Goal: Obtain resource: Obtain resource

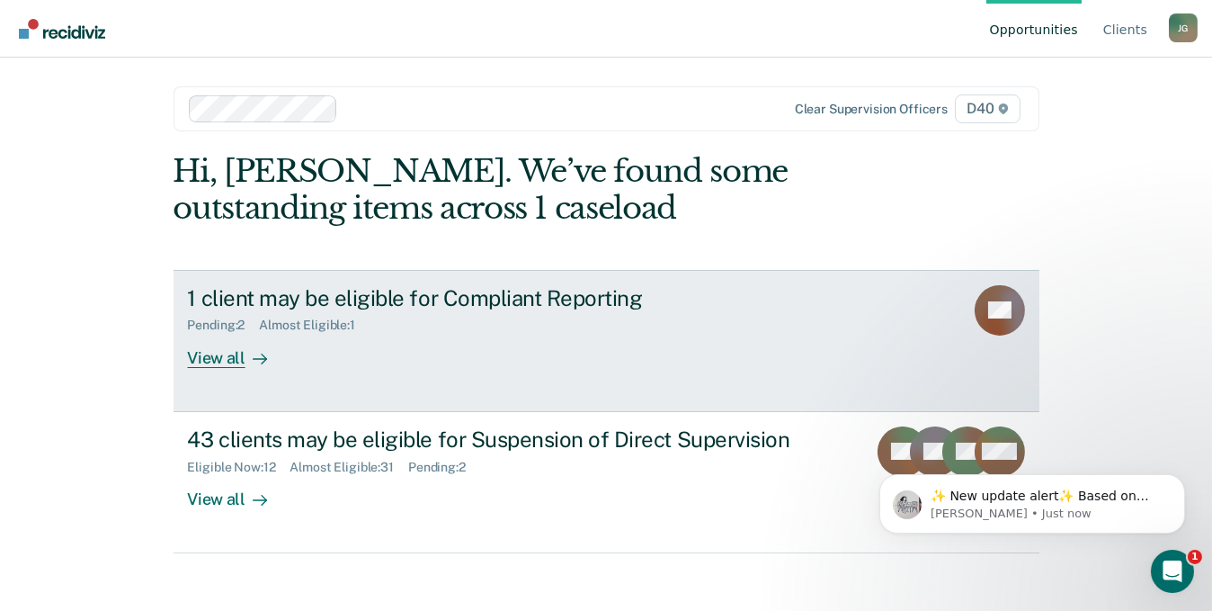
click at [212, 361] on div "View all" at bounding box center [238, 350] width 101 height 35
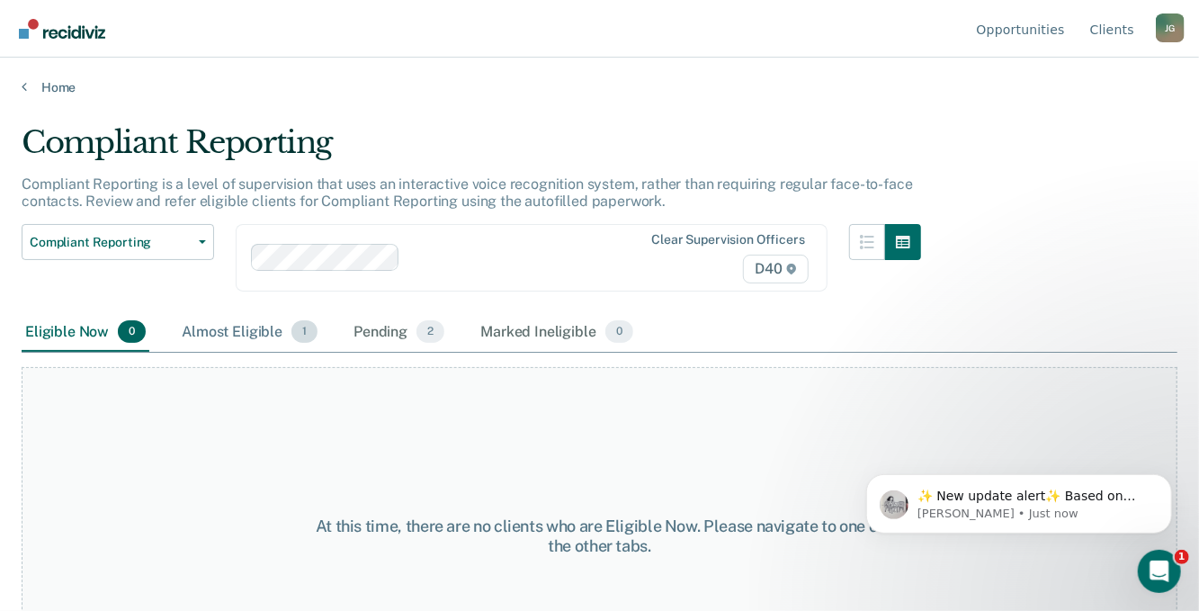
click at [226, 327] on div "Almost Eligible 1" at bounding box center [249, 333] width 143 height 40
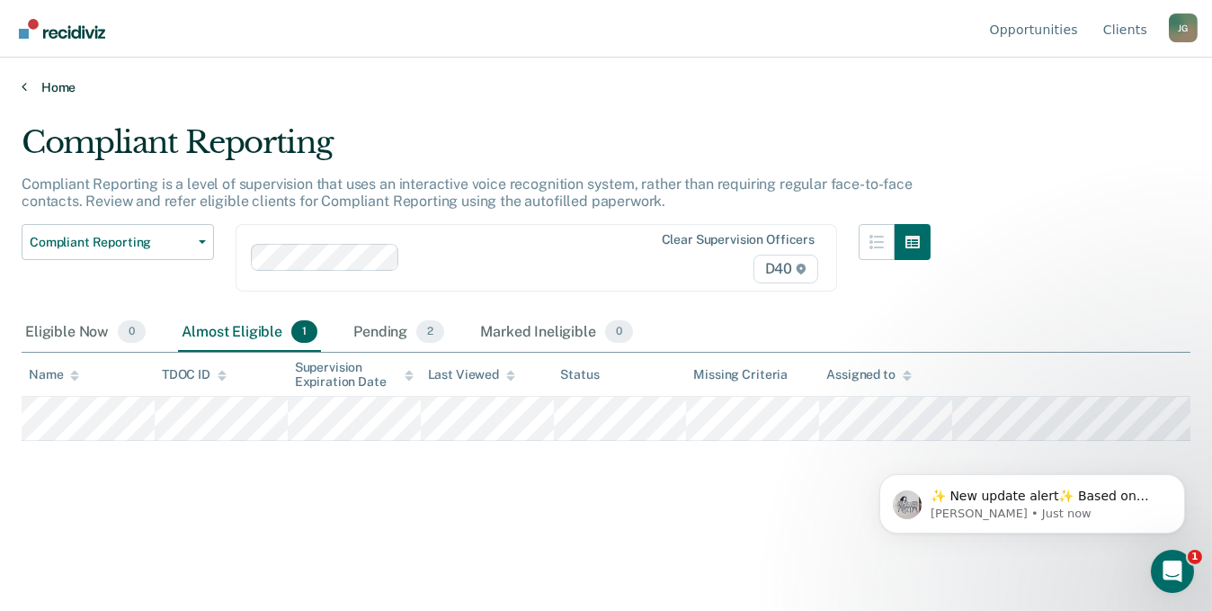
click at [44, 85] on link "Home" at bounding box center [606, 87] width 1169 height 16
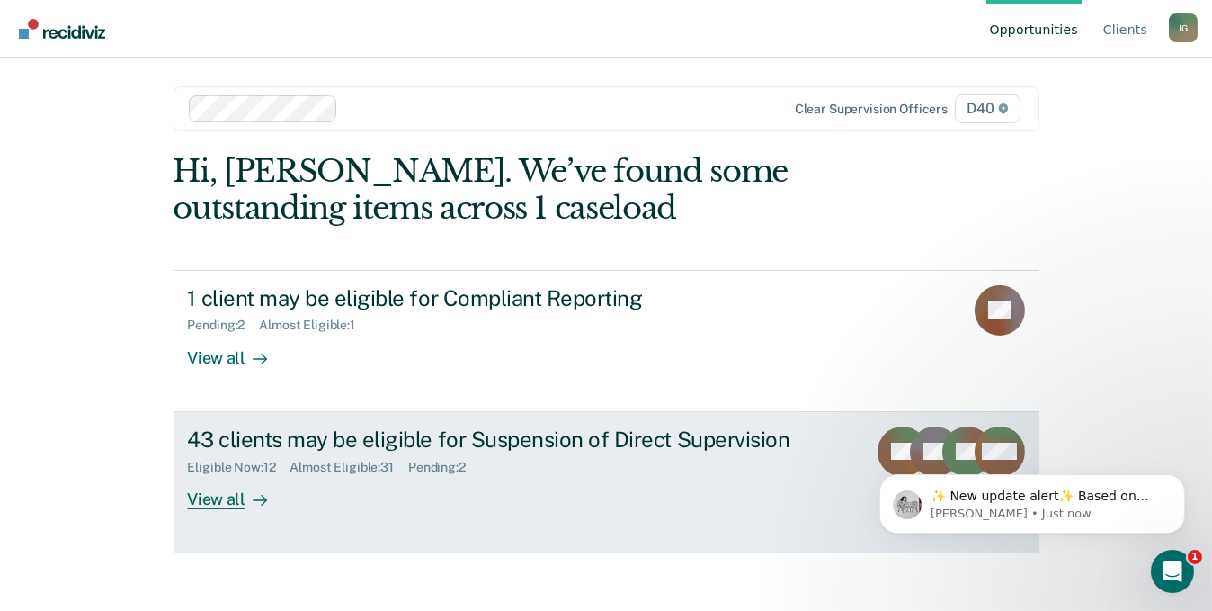
click at [221, 500] on div "View all" at bounding box center [238, 491] width 101 height 35
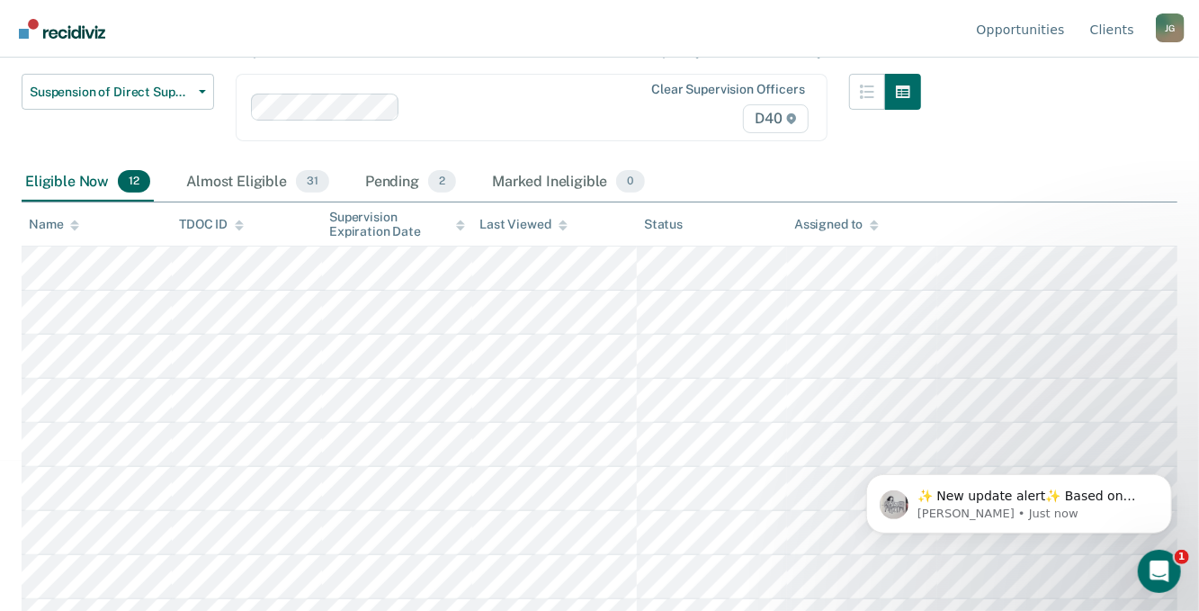
scroll to position [180, 0]
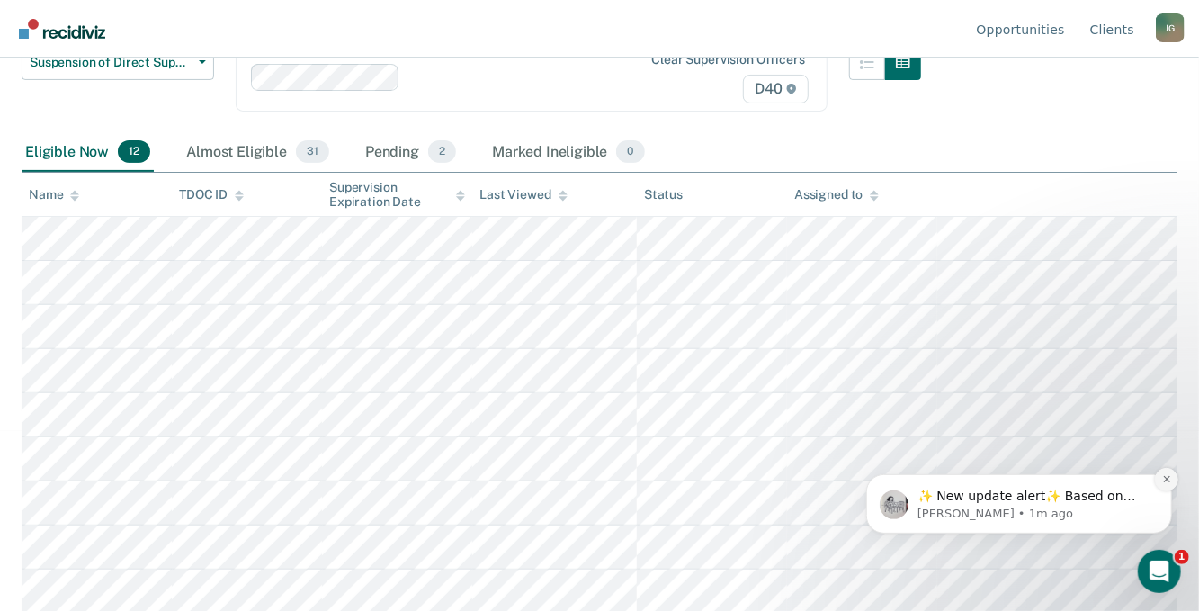
click at [1165, 479] on icon "Dismiss notification" at bounding box center [1166, 478] width 10 height 10
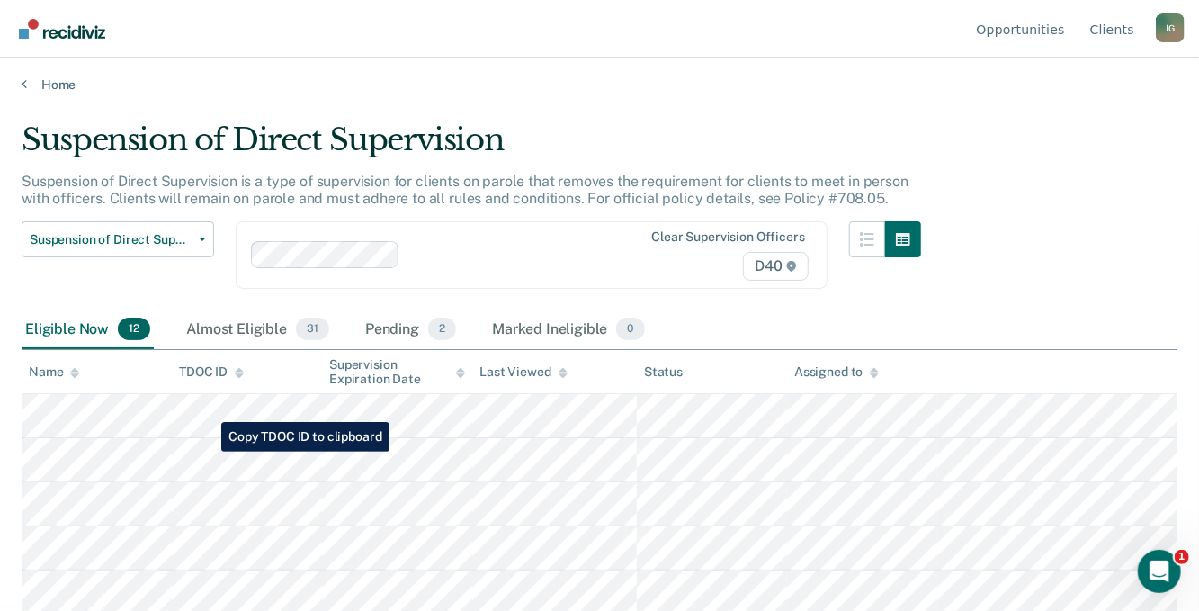
scroll to position [0, 0]
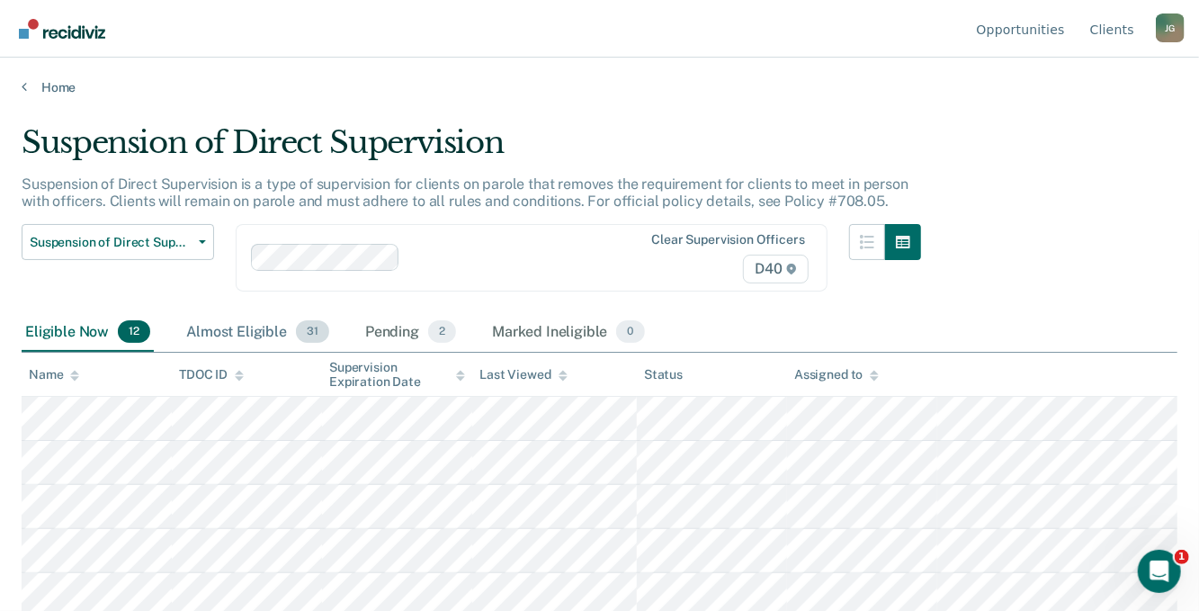
click at [219, 328] on div "Almost Eligible 31" at bounding box center [258, 333] width 150 height 40
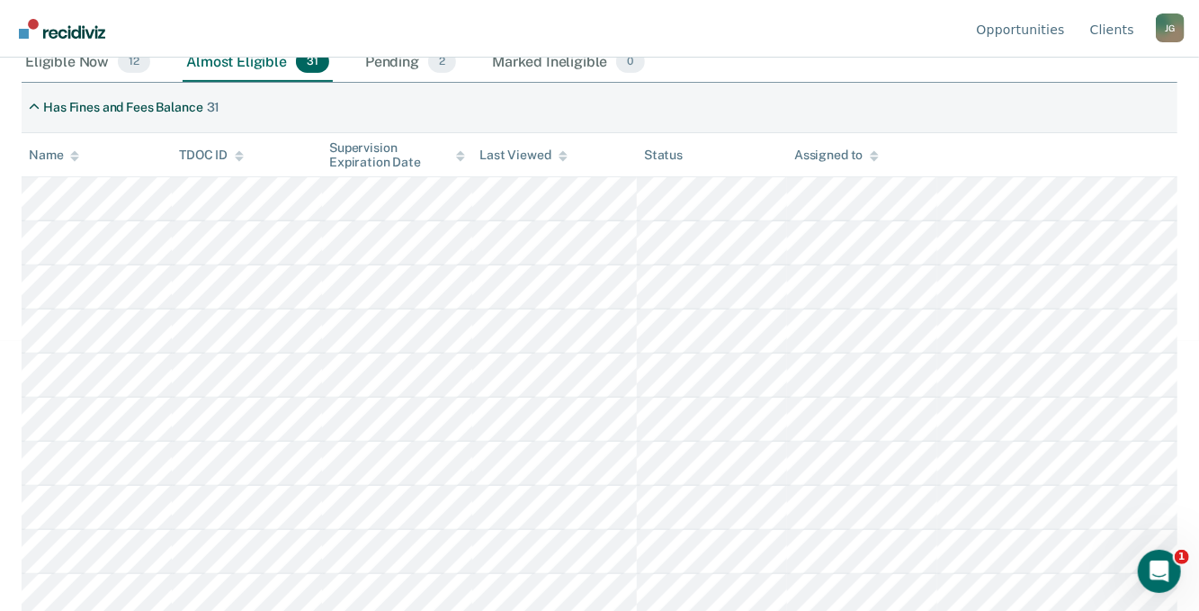
scroll to position [360, 0]
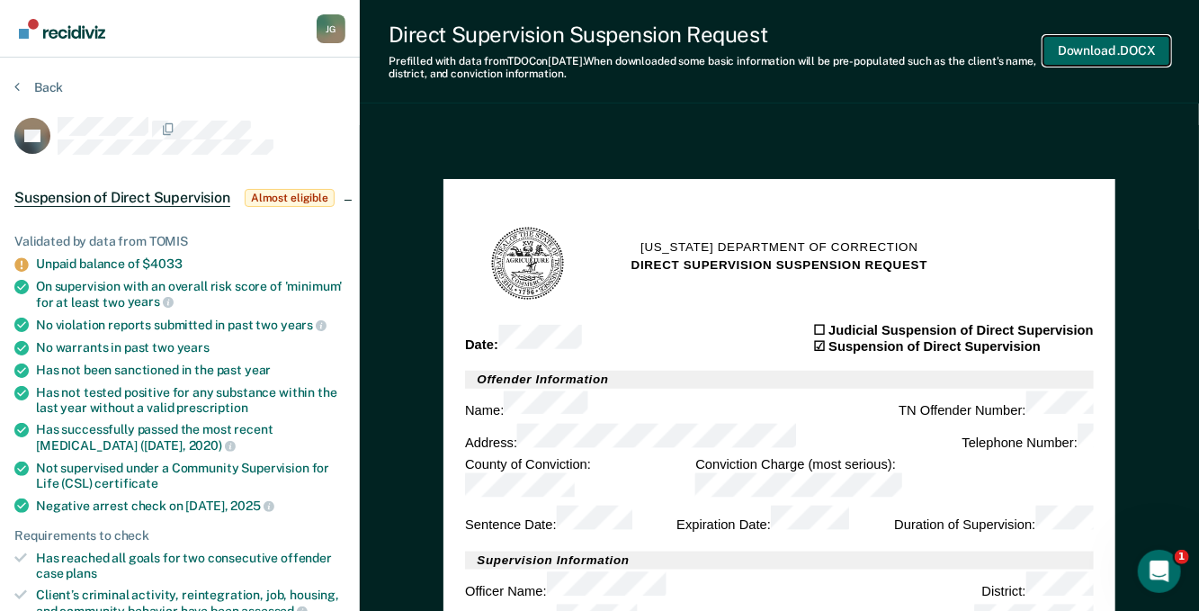
click at [1124, 46] on button "Download .DOCX" at bounding box center [1106, 51] width 127 height 30
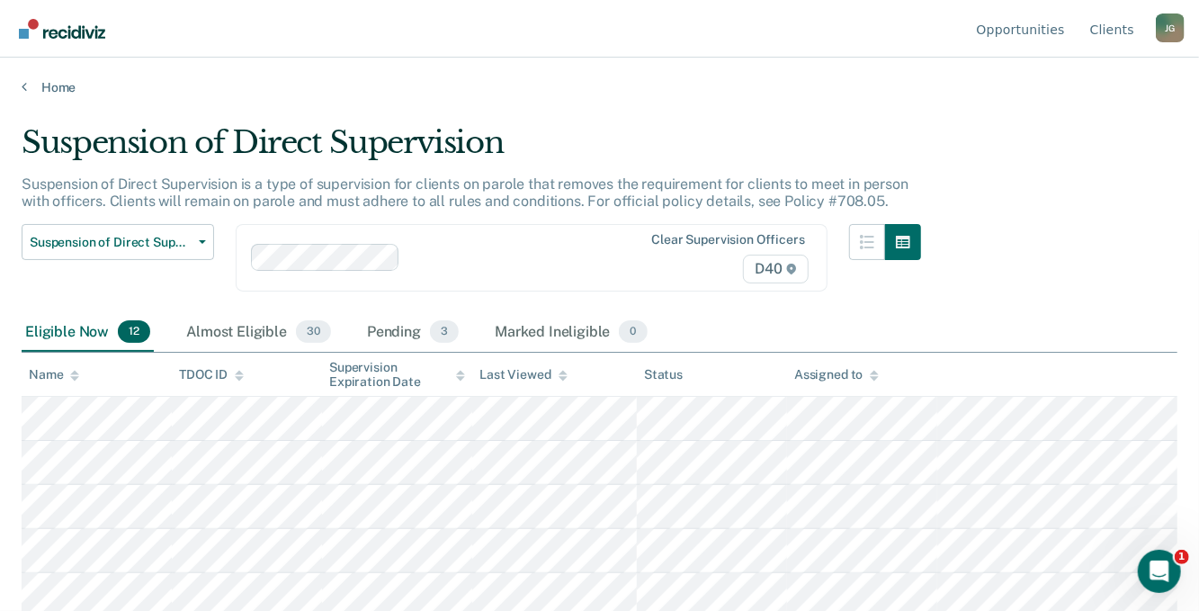
scroll to position [312, 0]
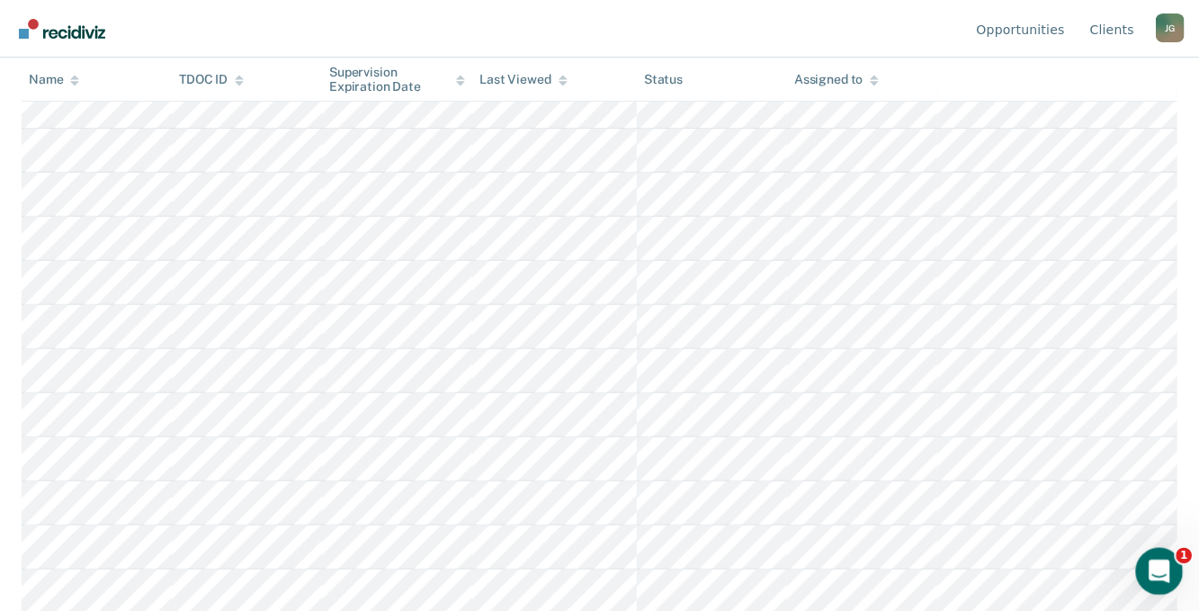
click at [1161, 557] on div "Open Intercom Messenger" at bounding box center [1156, 568] width 59 height 59
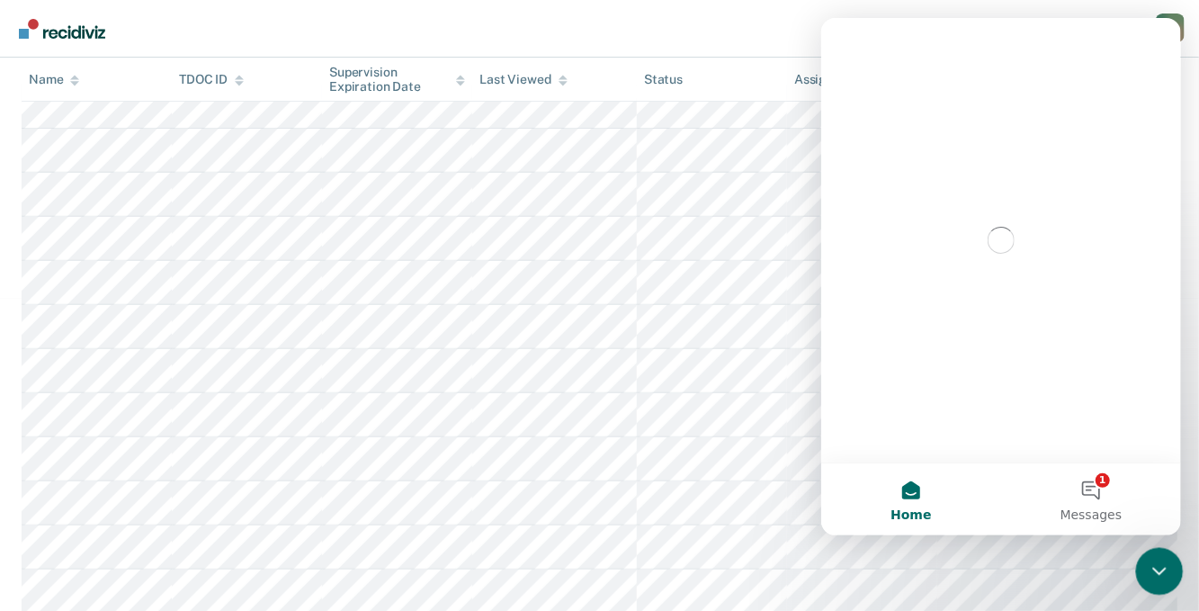
scroll to position [0, 0]
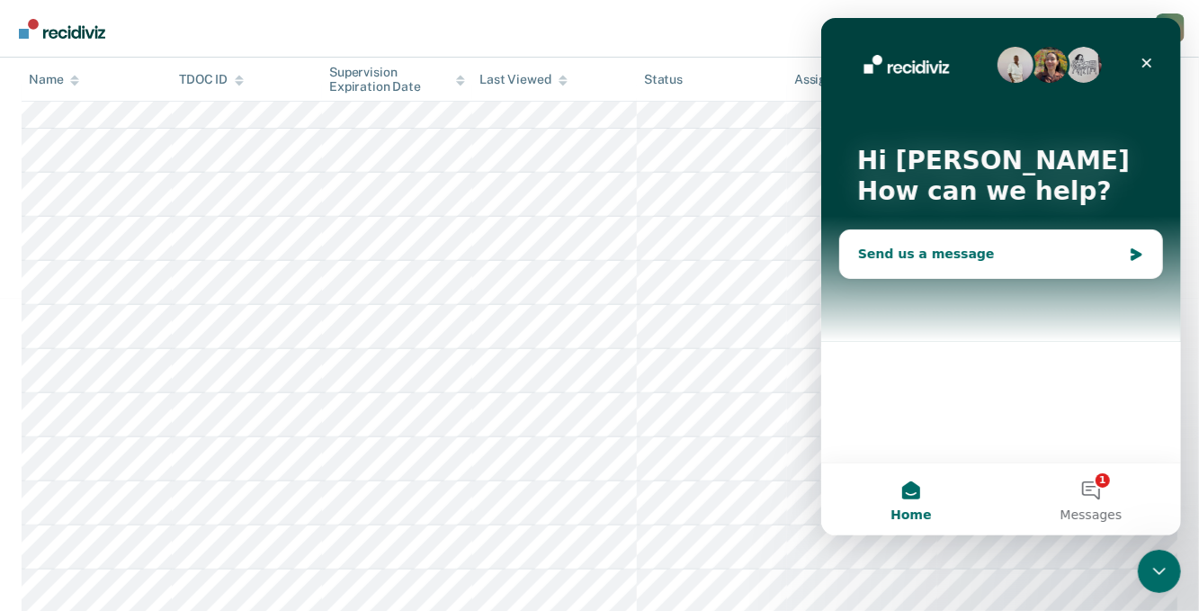
click at [861, 252] on div "Send us a message" at bounding box center [988, 254] width 263 height 19
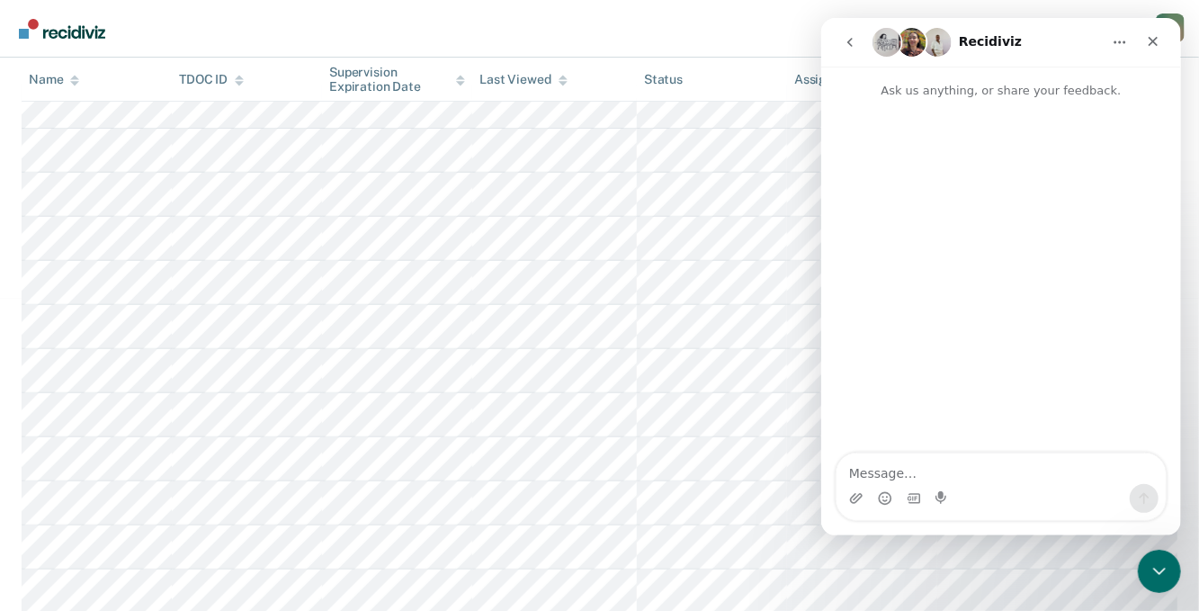
click at [848, 42] on icon "go back" at bounding box center [848, 42] width 5 height 9
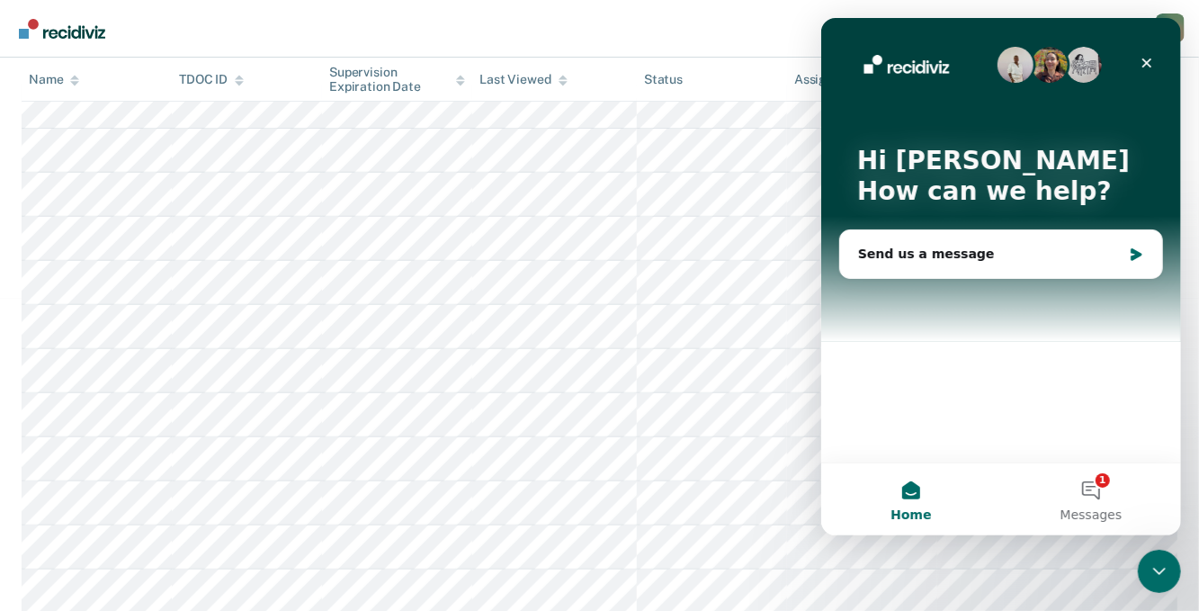
click at [1084, 56] on img "Intercom messenger" at bounding box center [1083, 65] width 36 height 36
click at [1083, 65] on img "Intercom messenger" at bounding box center [1083, 65] width 36 height 36
click at [1085, 492] on button "1 Messages" at bounding box center [1090, 499] width 180 height 72
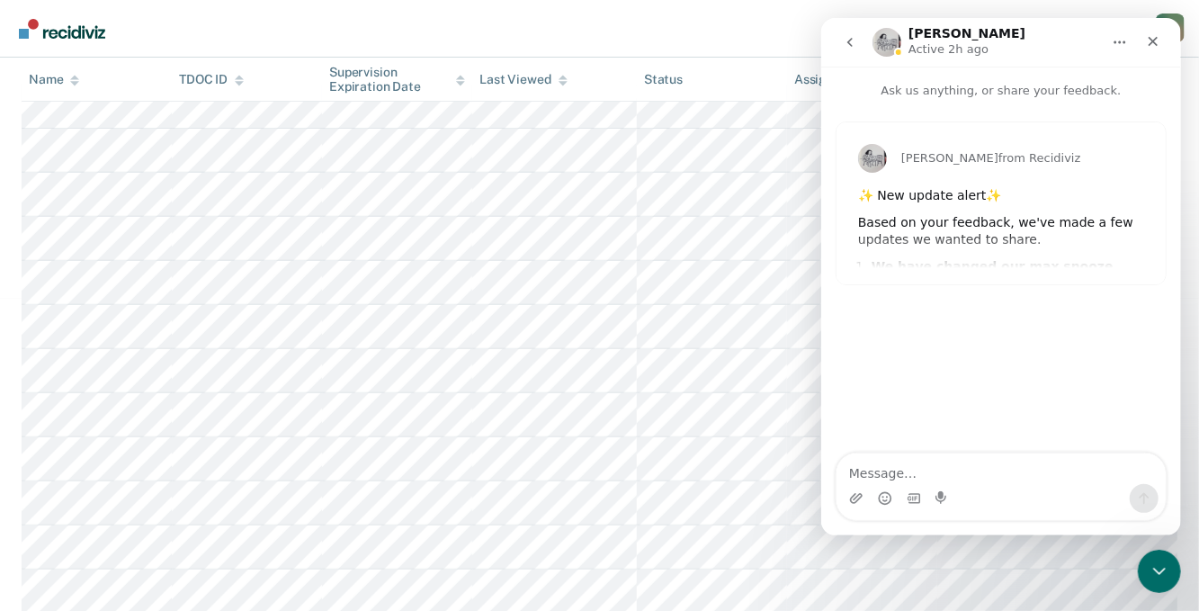
click at [906, 250] on div "Kim from Recidiviz ✨ New update alert✨ Based on your feedback, we've made a few…" at bounding box center [999, 203] width 329 height 162
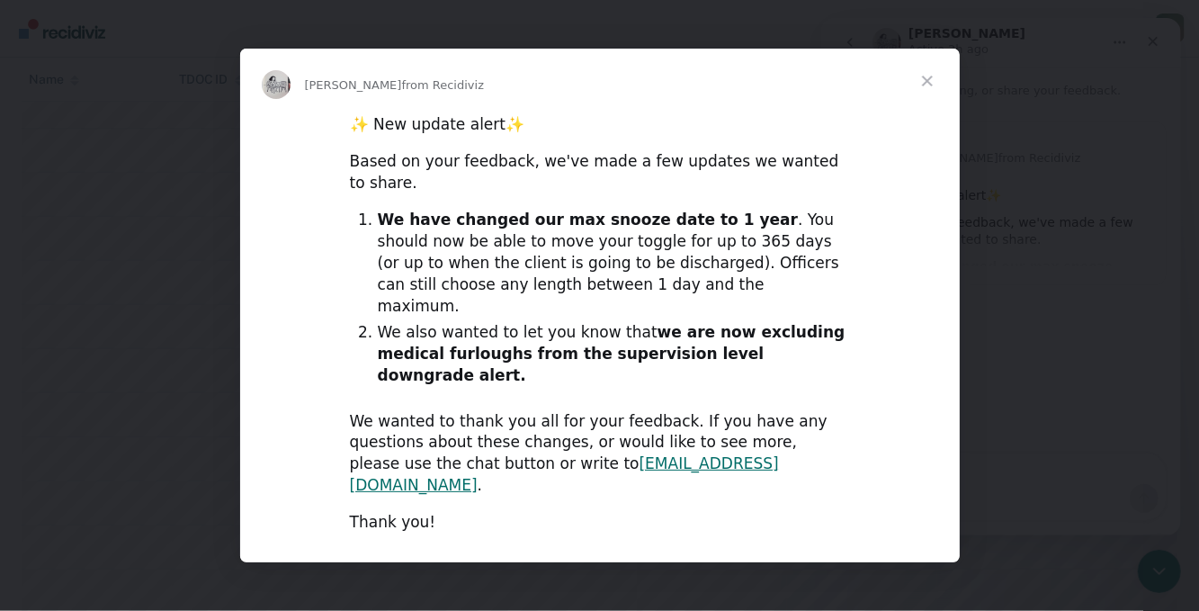
click at [924, 113] on span "Close" at bounding box center [927, 81] width 65 height 65
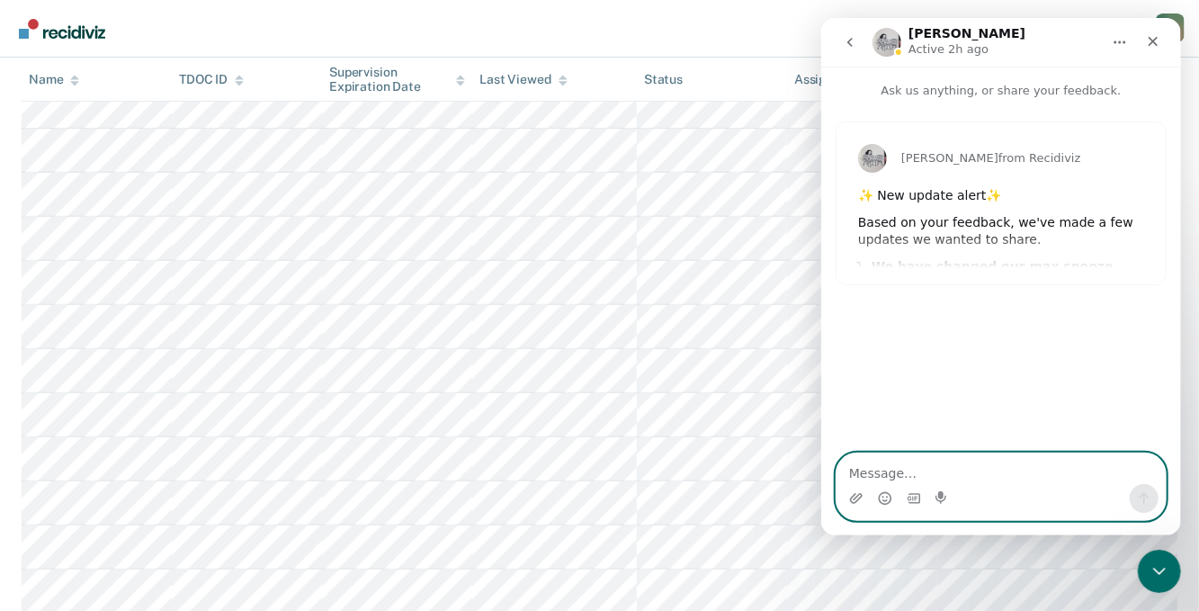
click at [862, 477] on textarea "Message…" at bounding box center [999, 468] width 329 height 31
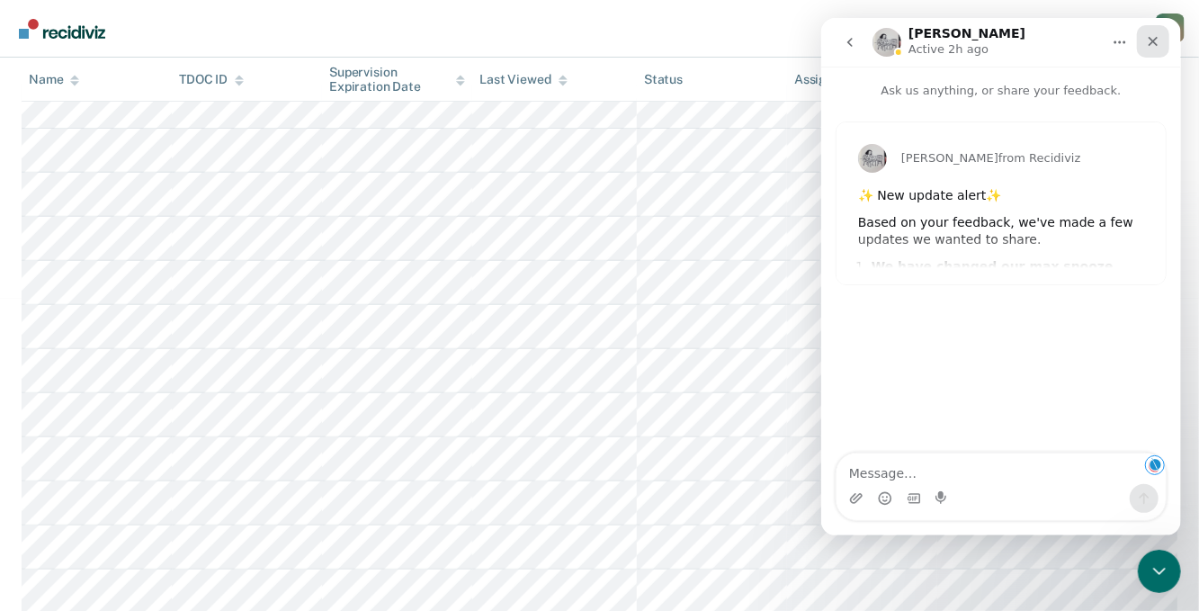
click at [1155, 39] on icon "Close" at bounding box center [1152, 41] width 14 height 14
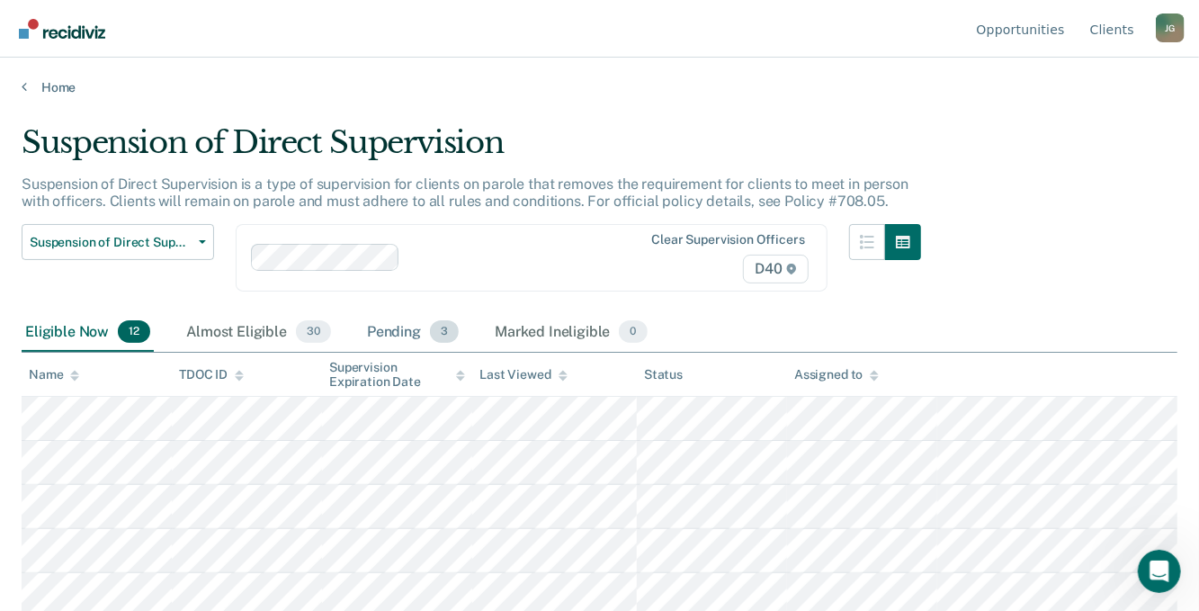
click at [406, 326] on div "Pending 3" at bounding box center [412, 333] width 99 height 40
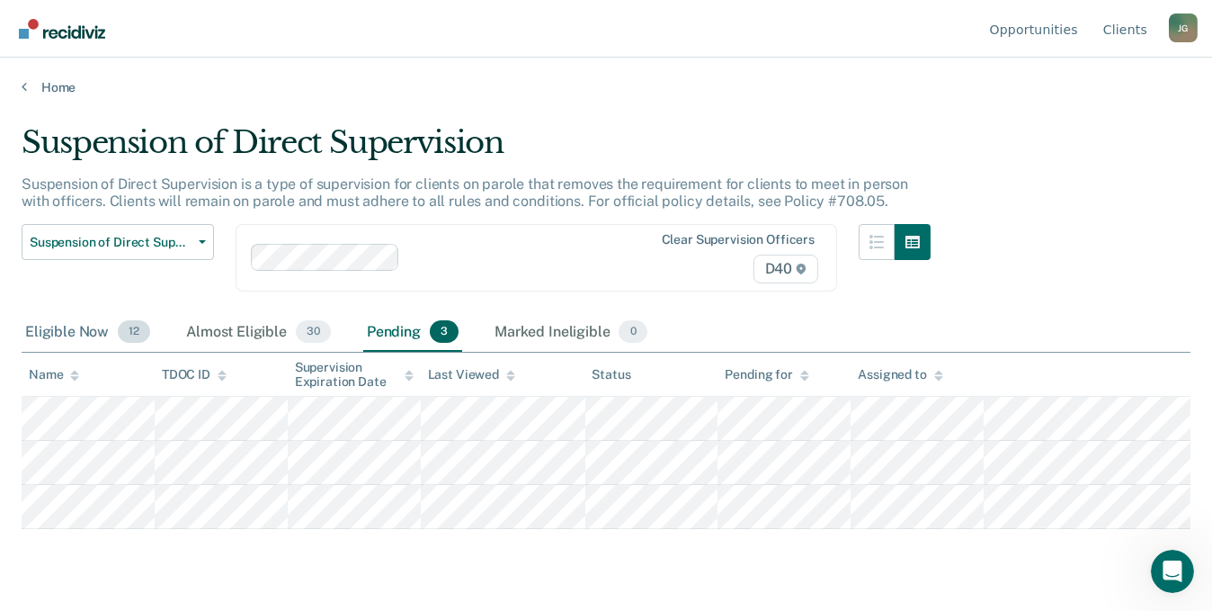
click at [69, 334] on div "Eligible Now 12" at bounding box center [88, 333] width 132 height 40
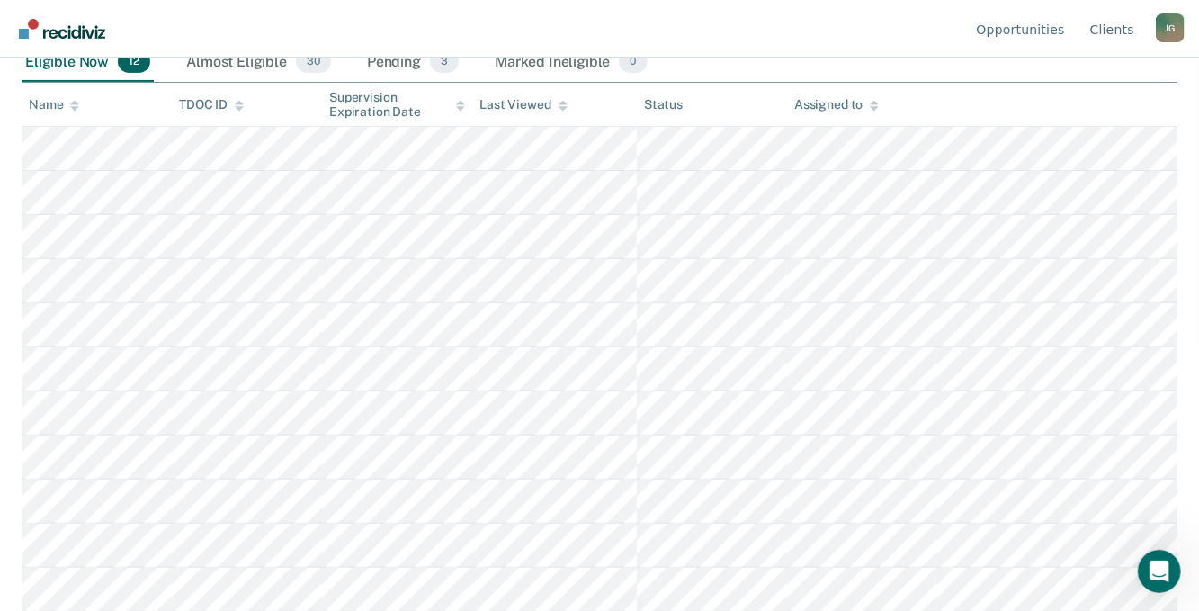
scroll to position [312, 0]
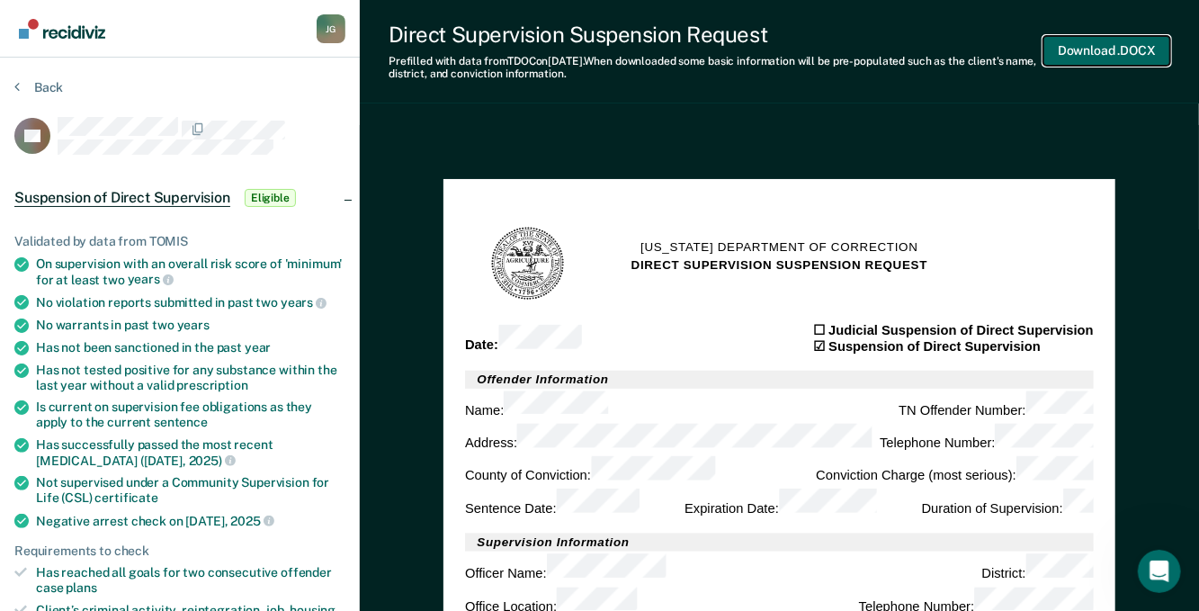
click at [1131, 49] on button "Download .DOCX" at bounding box center [1106, 51] width 127 height 30
click at [1088, 56] on button "Download .DOCX" at bounding box center [1106, 51] width 127 height 30
click at [21, 84] on button "Back" at bounding box center [38, 87] width 49 height 16
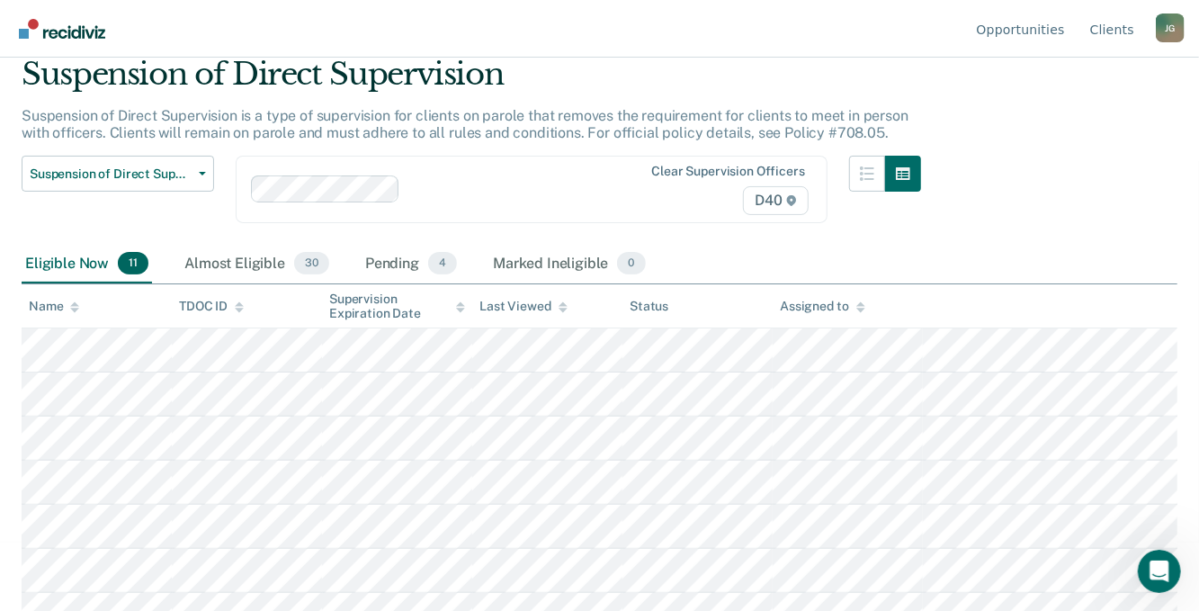
scroll to position [90, 0]
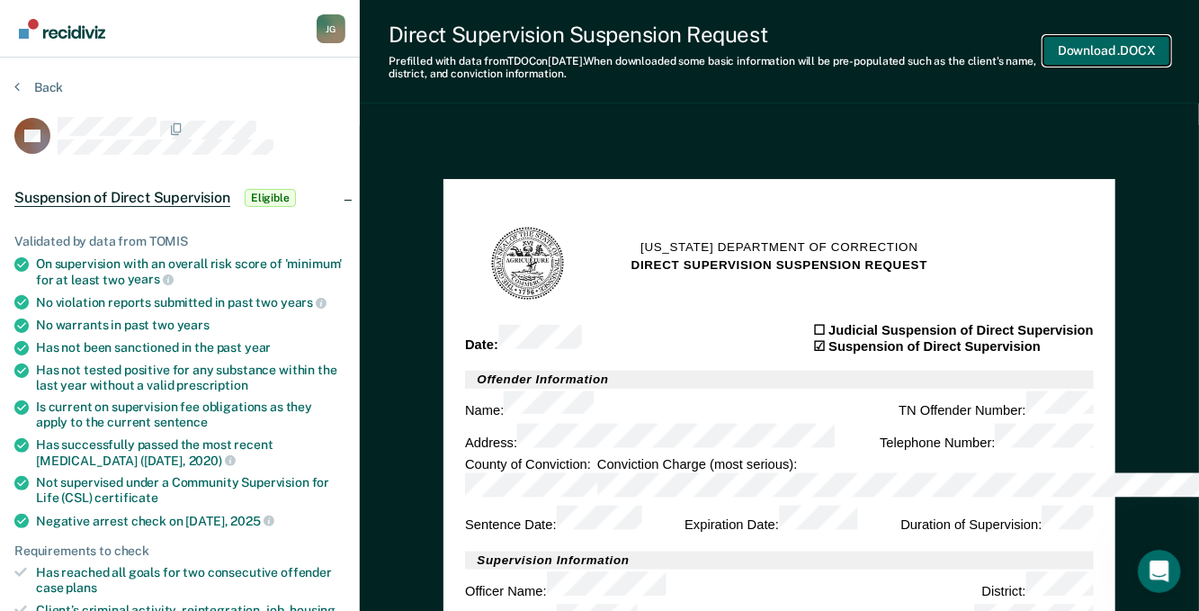
click at [1129, 44] on button "Download .DOCX" at bounding box center [1106, 51] width 127 height 30
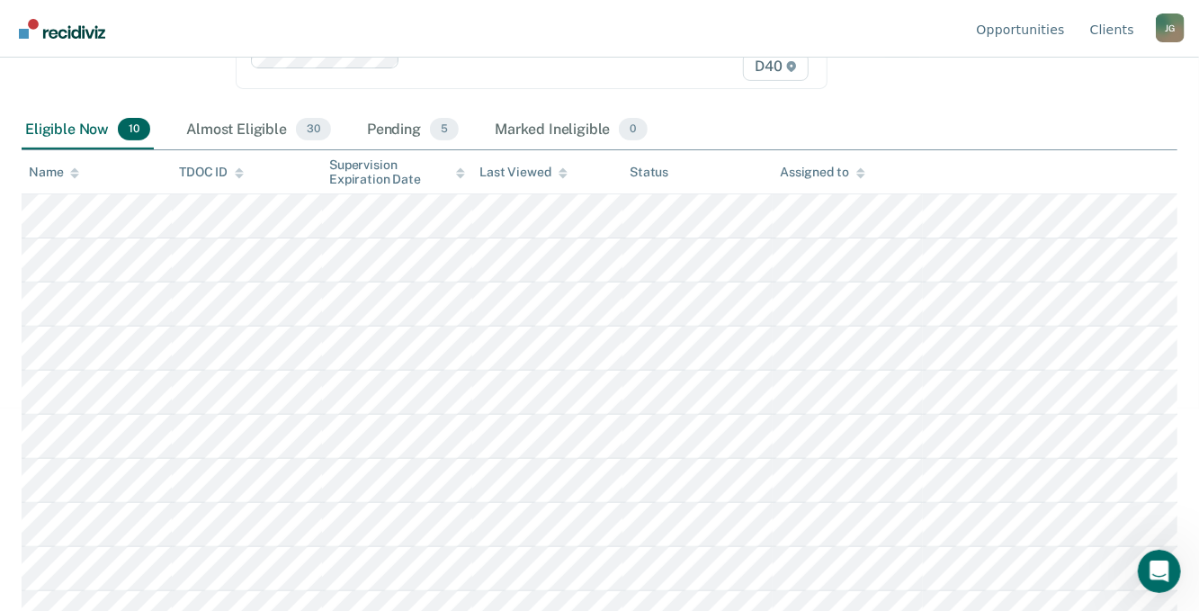
scroll to position [224, 0]
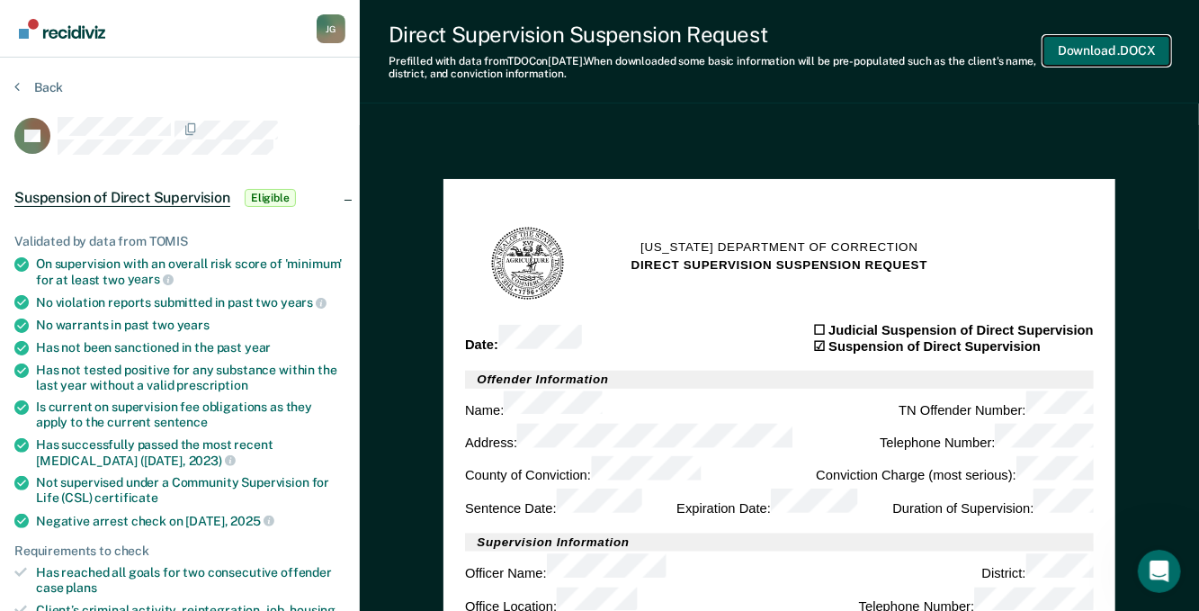
click at [1102, 48] on button "Download .DOCX" at bounding box center [1106, 51] width 127 height 30
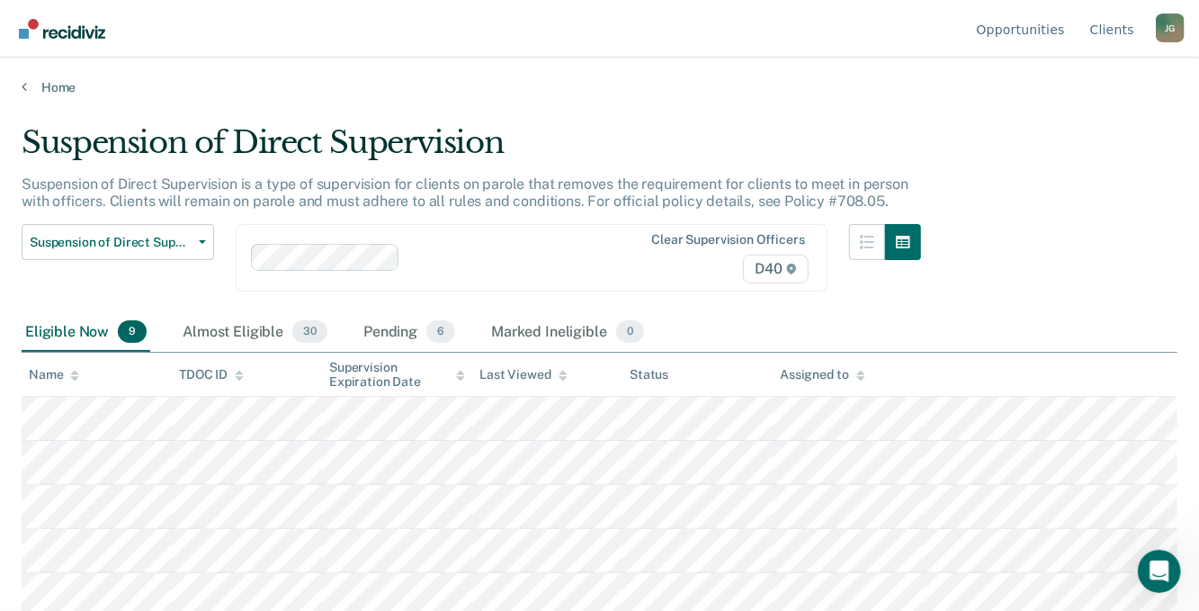
scroll to position [180, 0]
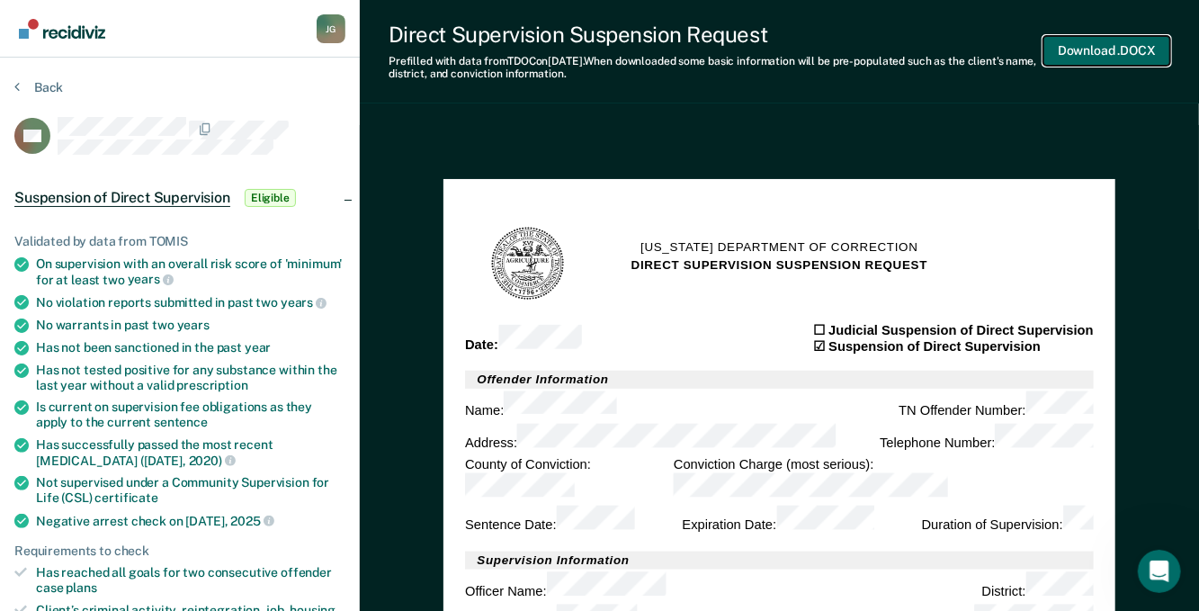
click at [1093, 45] on button "Download .DOCX" at bounding box center [1106, 51] width 127 height 30
